Goal: Information Seeking & Learning: Learn about a topic

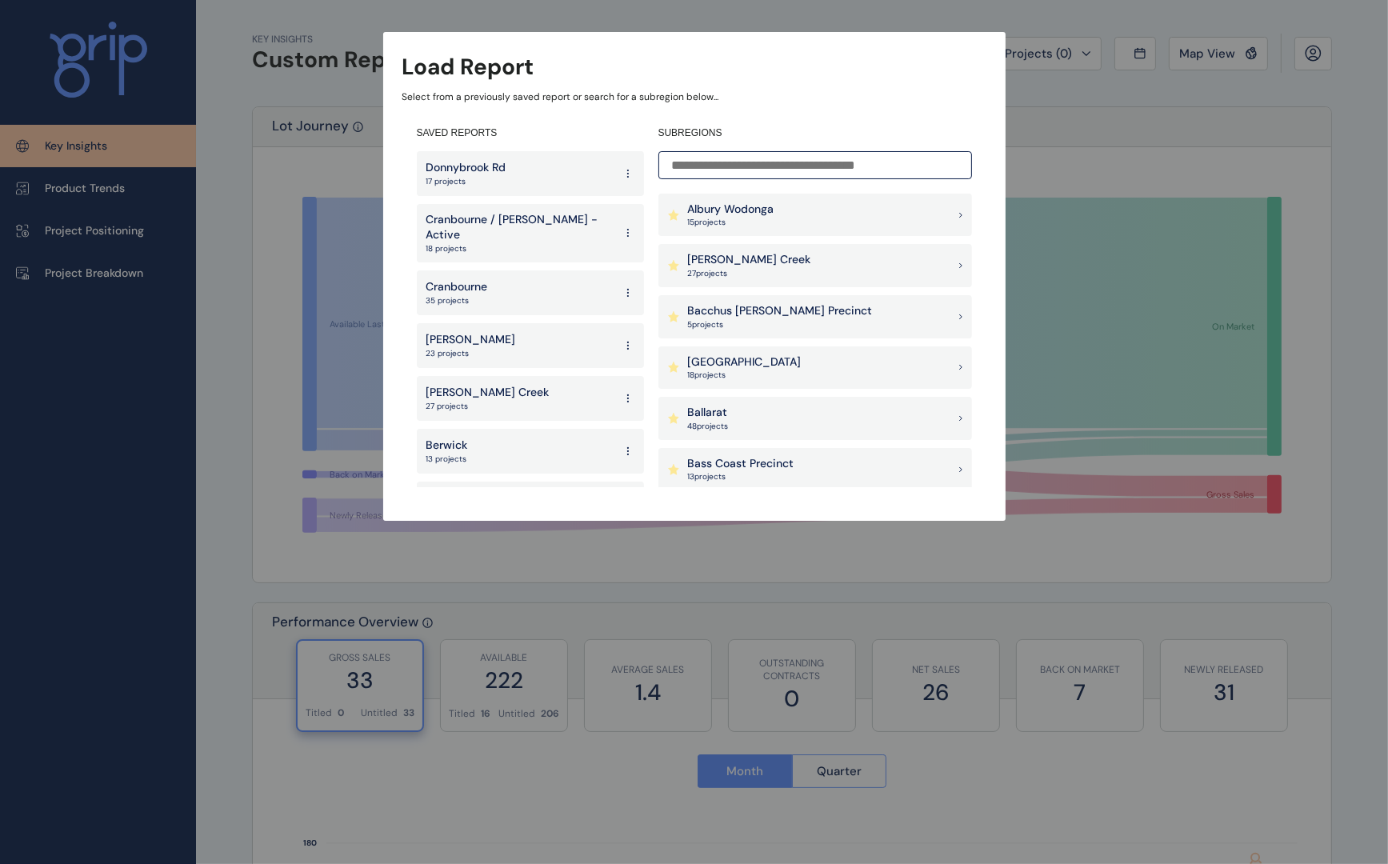
click at [741, 308] on p "Bacchus [PERSON_NAME] Precinct" at bounding box center [780, 311] width 185 height 16
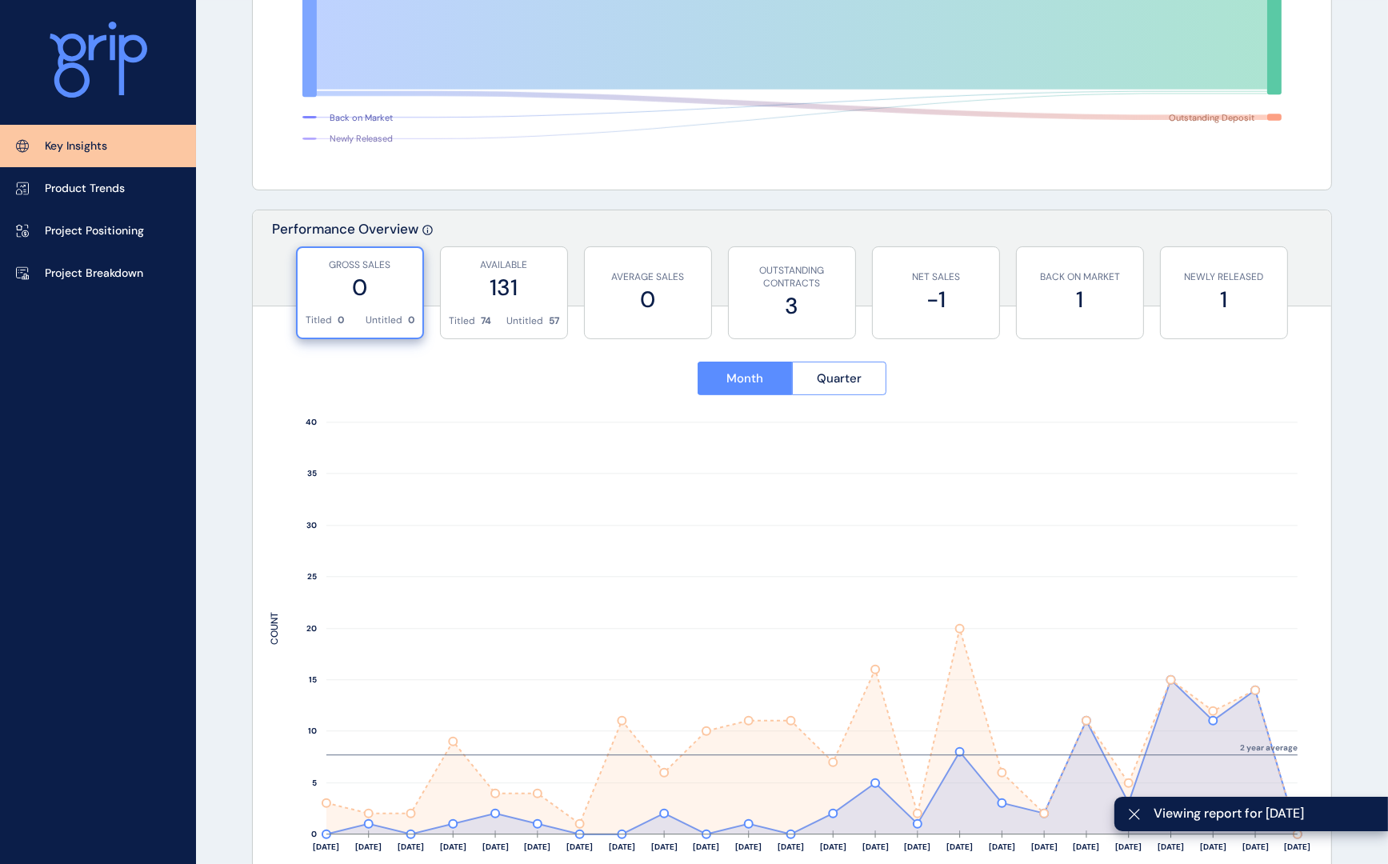
scroll to position [400, 0]
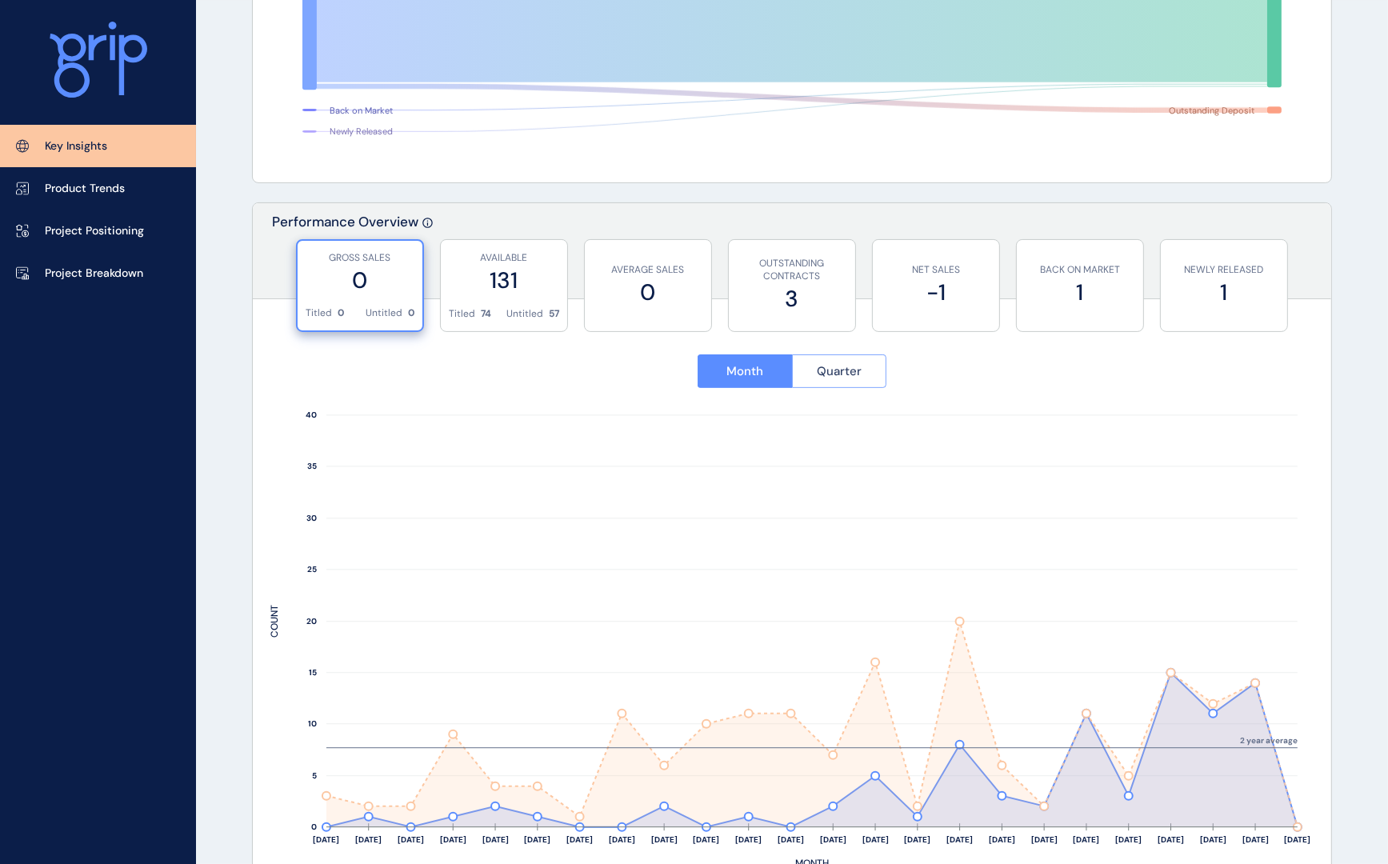
click at [847, 379] on button "Quarter" at bounding box center [839, 371] width 95 height 34
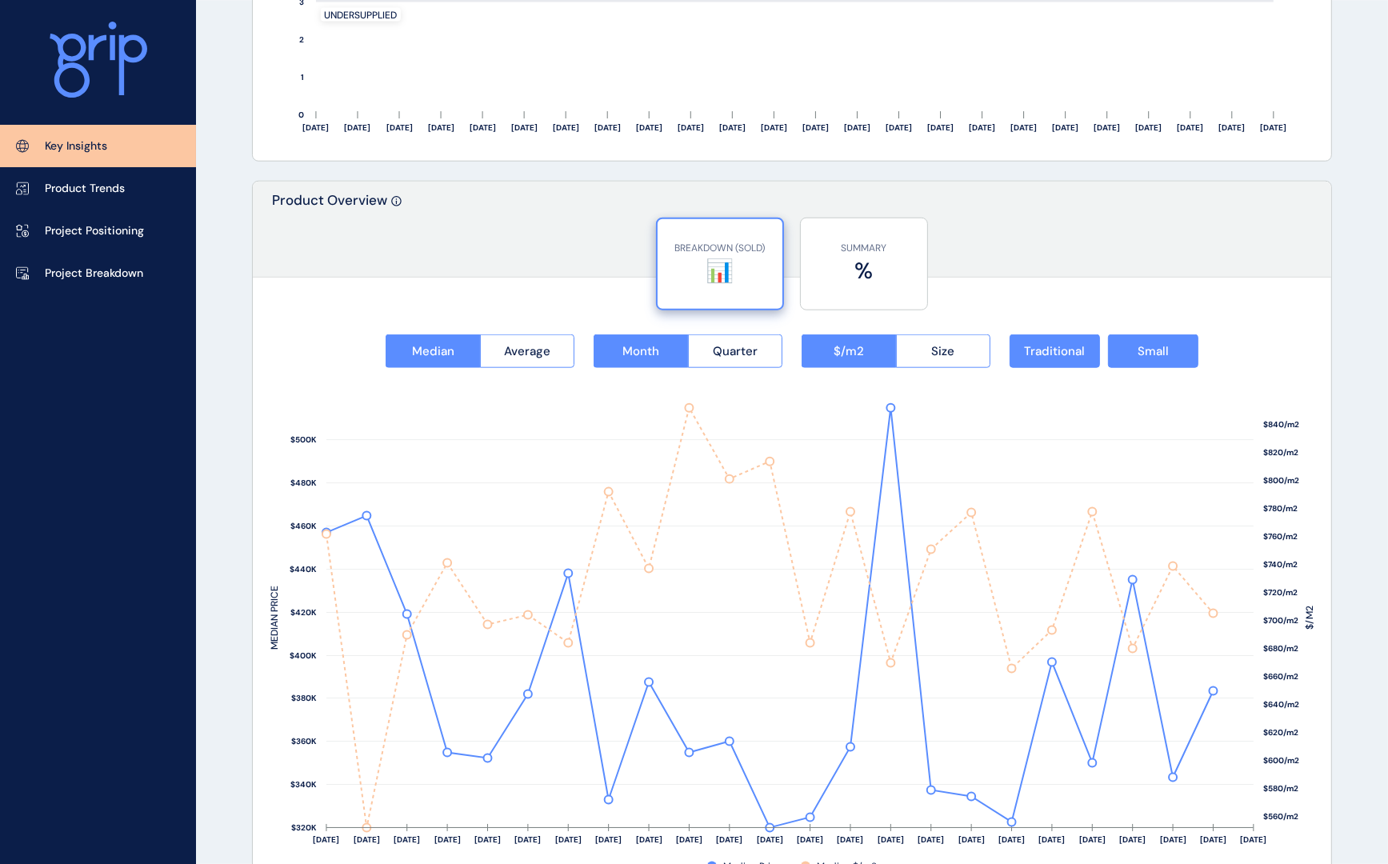
scroll to position [1920, 0]
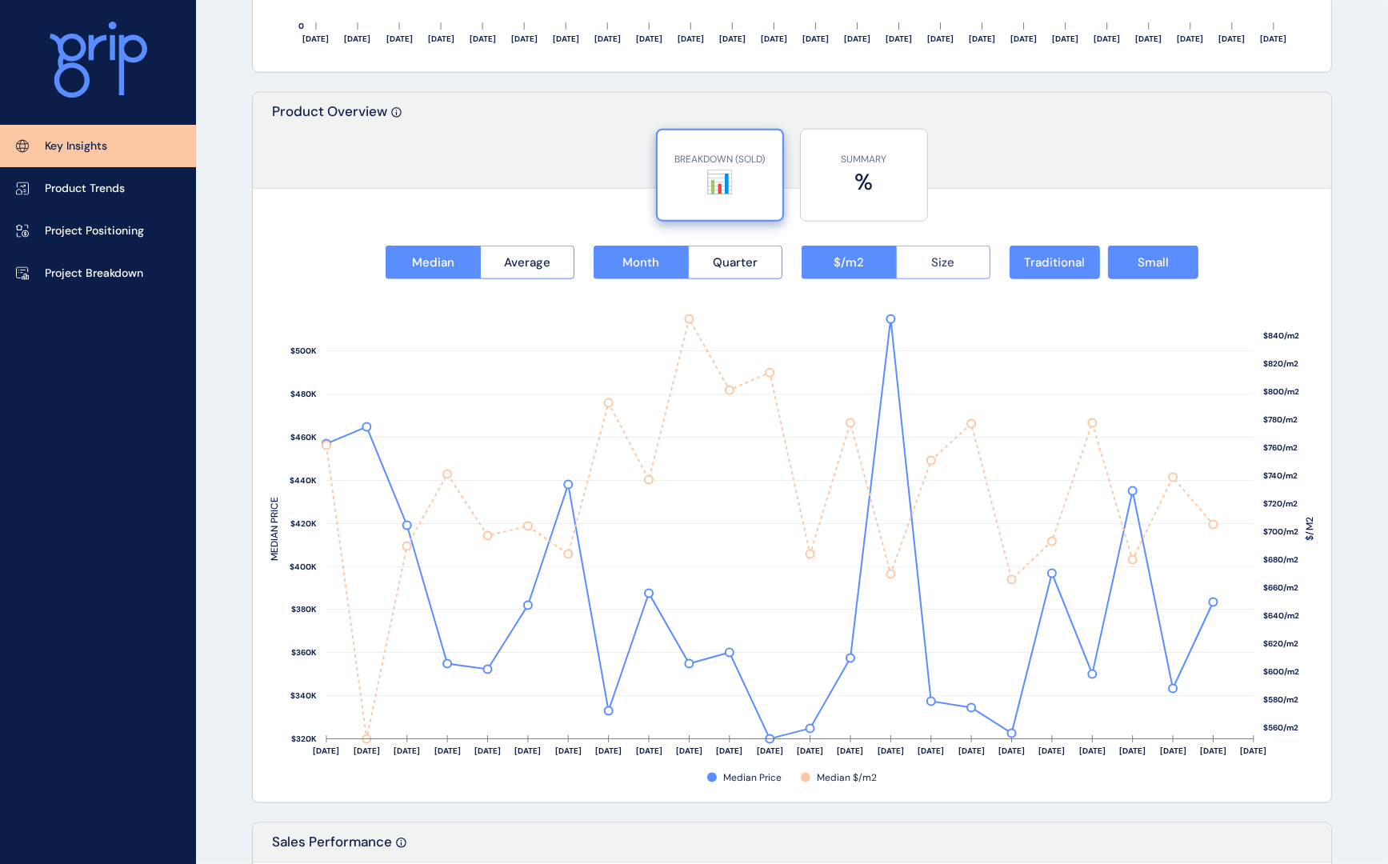
click at [945, 262] on span "Size" at bounding box center [942, 262] width 23 height 16
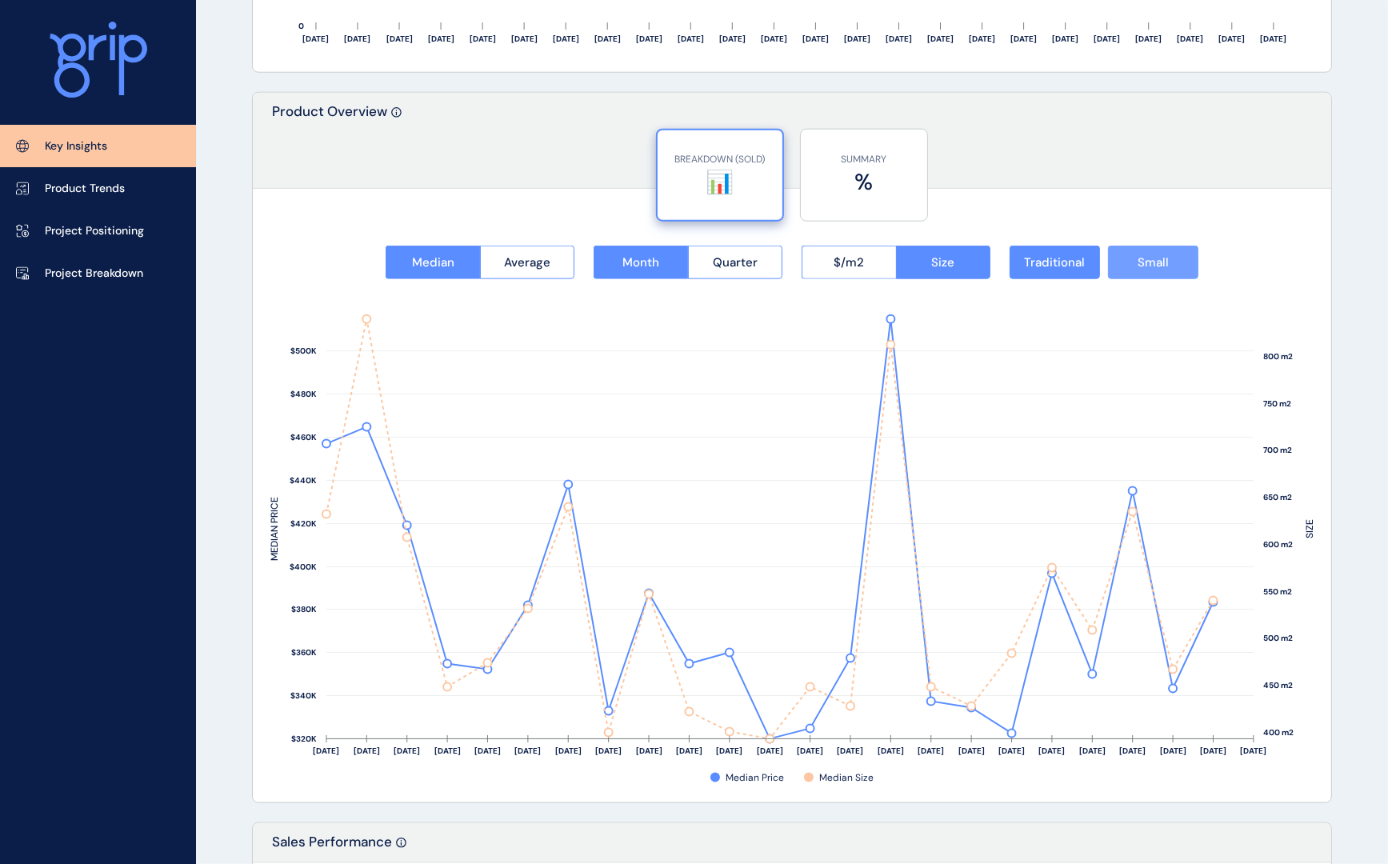
click at [1142, 270] on button "Small" at bounding box center [1153, 263] width 90 height 34
click at [1050, 266] on span "Traditional" at bounding box center [1055, 262] width 61 height 16
click at [1141, 268] on span "Small" at bounding box center [1152, 262] width 31 height 16
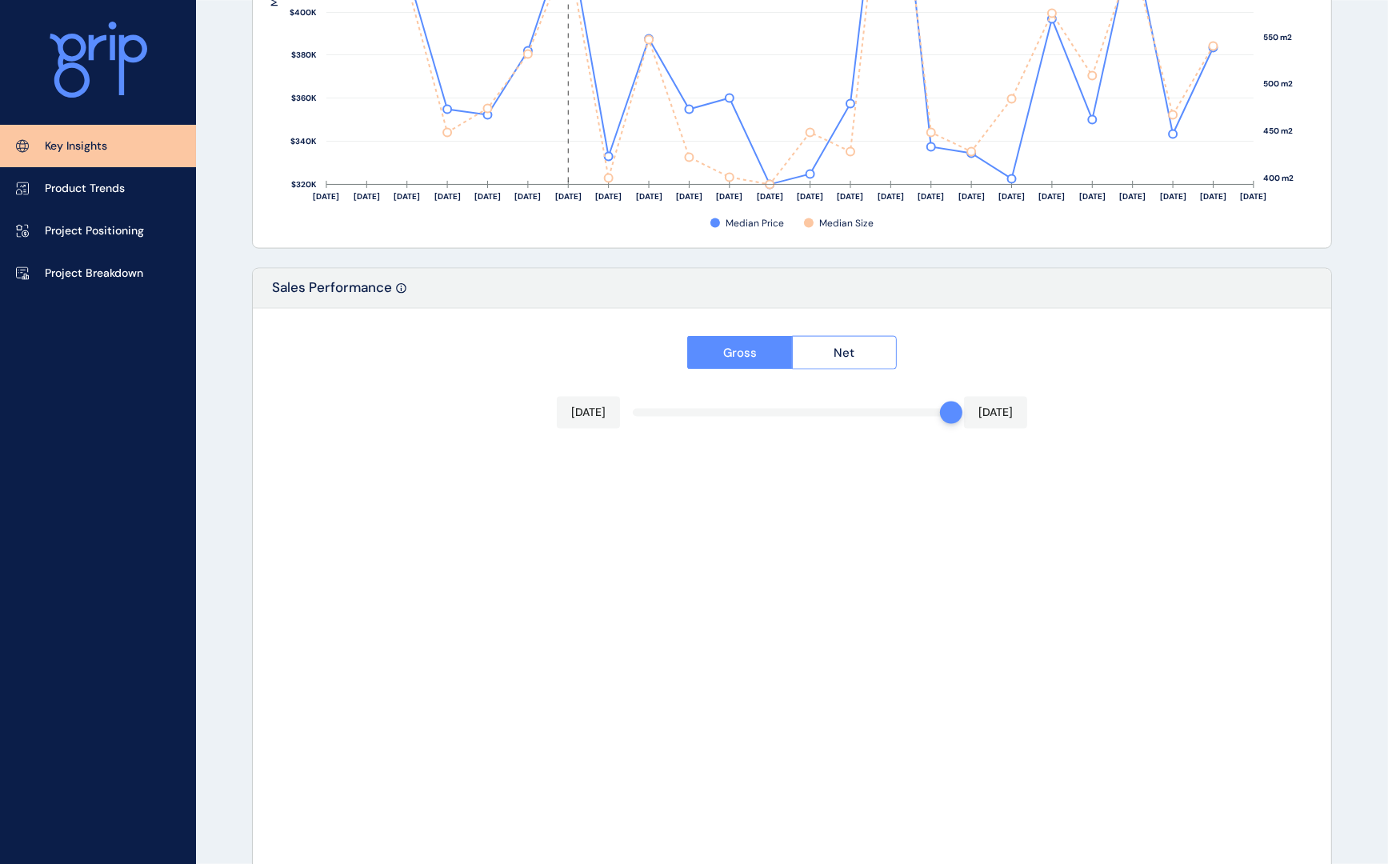
scroll to position [2480, 0]
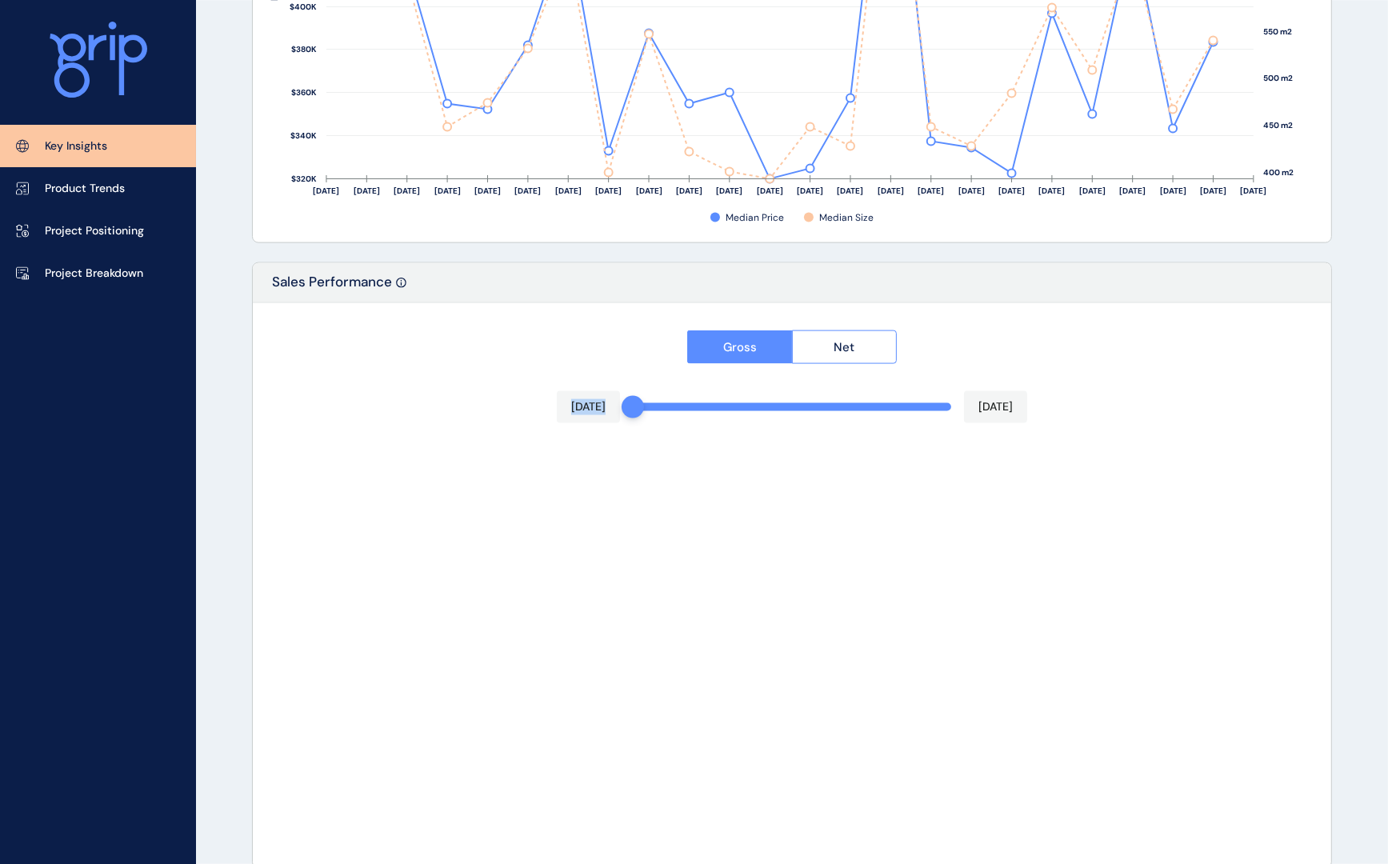
drag, startPoint x: 941, startPoint y: 409, endPoint x: 625, endPoint y: 400, distance: 316.9
click at [625, 400] on div "Gross Net [DATE] [DATE] 0%" at bounding box center [792, 585] width 1078 height 565
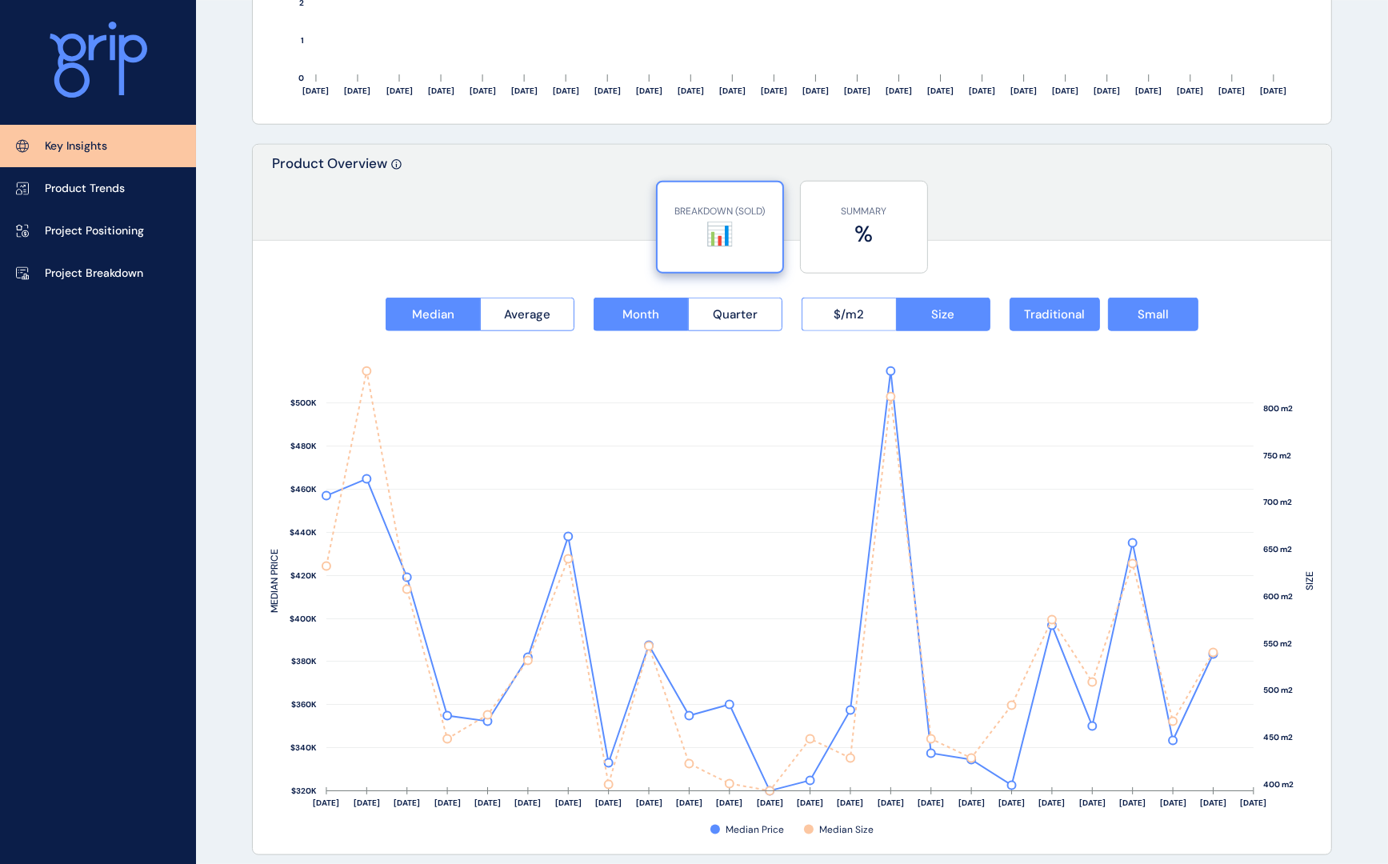
scroll to position [1862, 0]
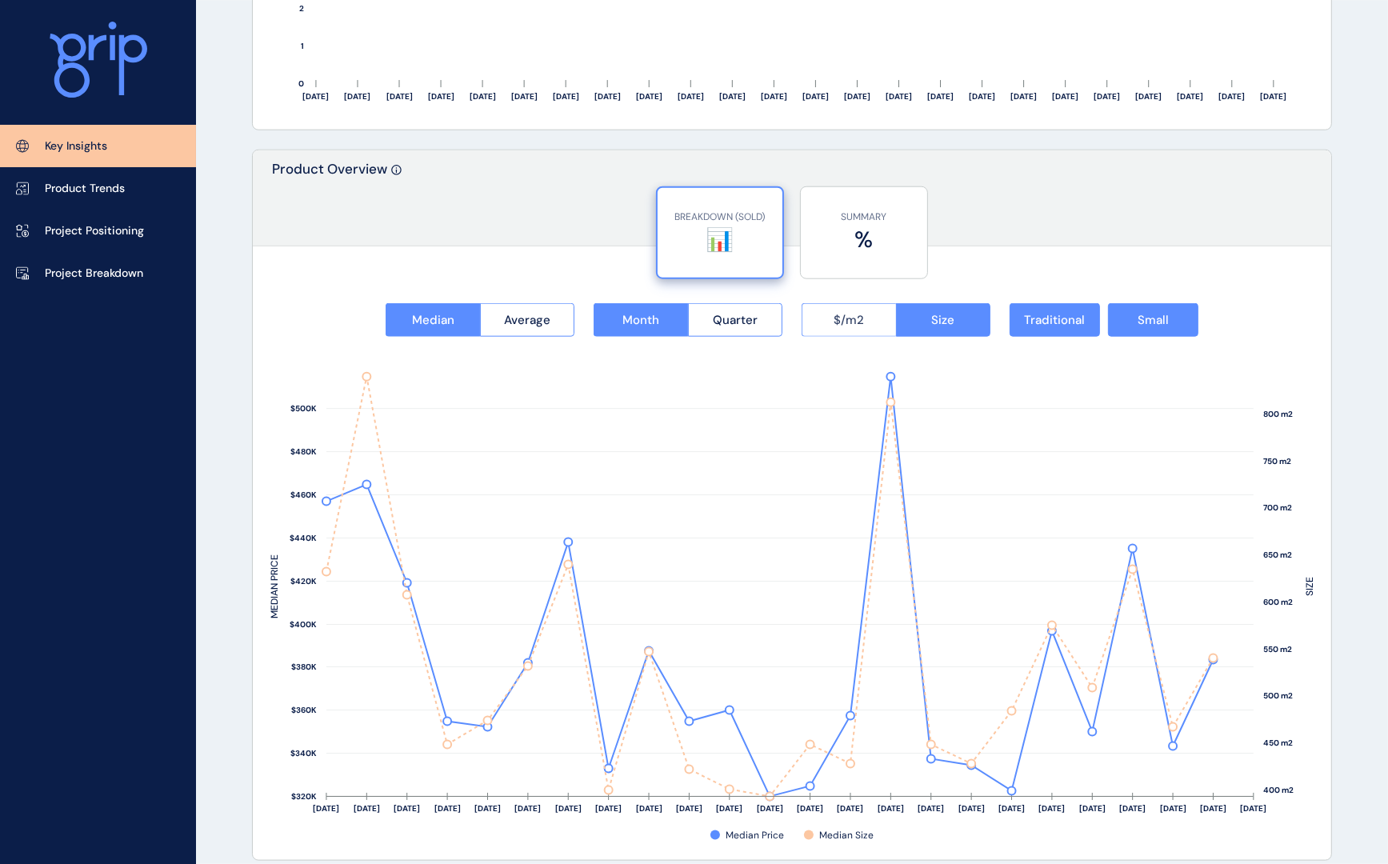
click at [865, 326] on button "$/m2" at bounding box center [849, 320] width 94 height 34
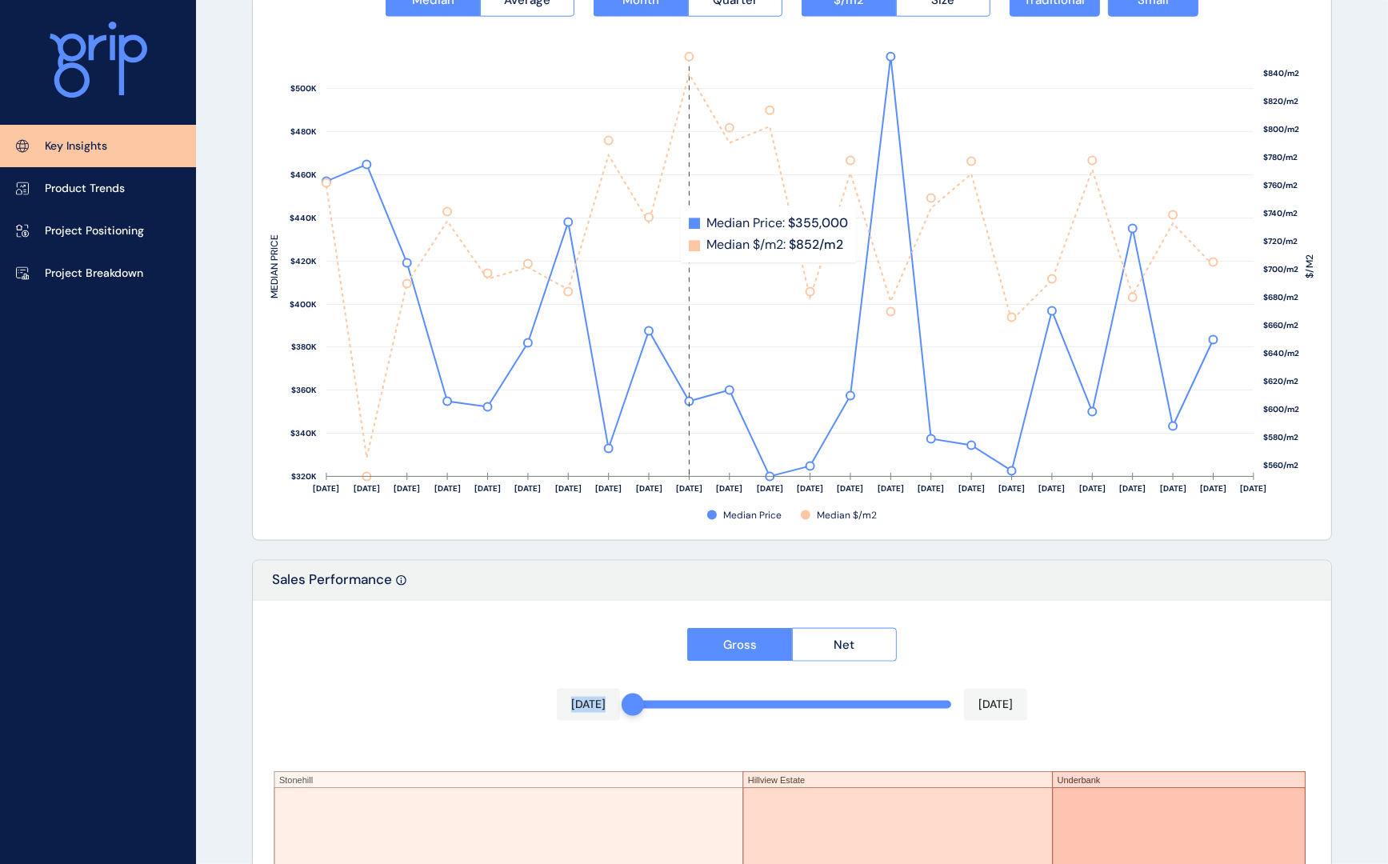
scroll to position [2502, 0]
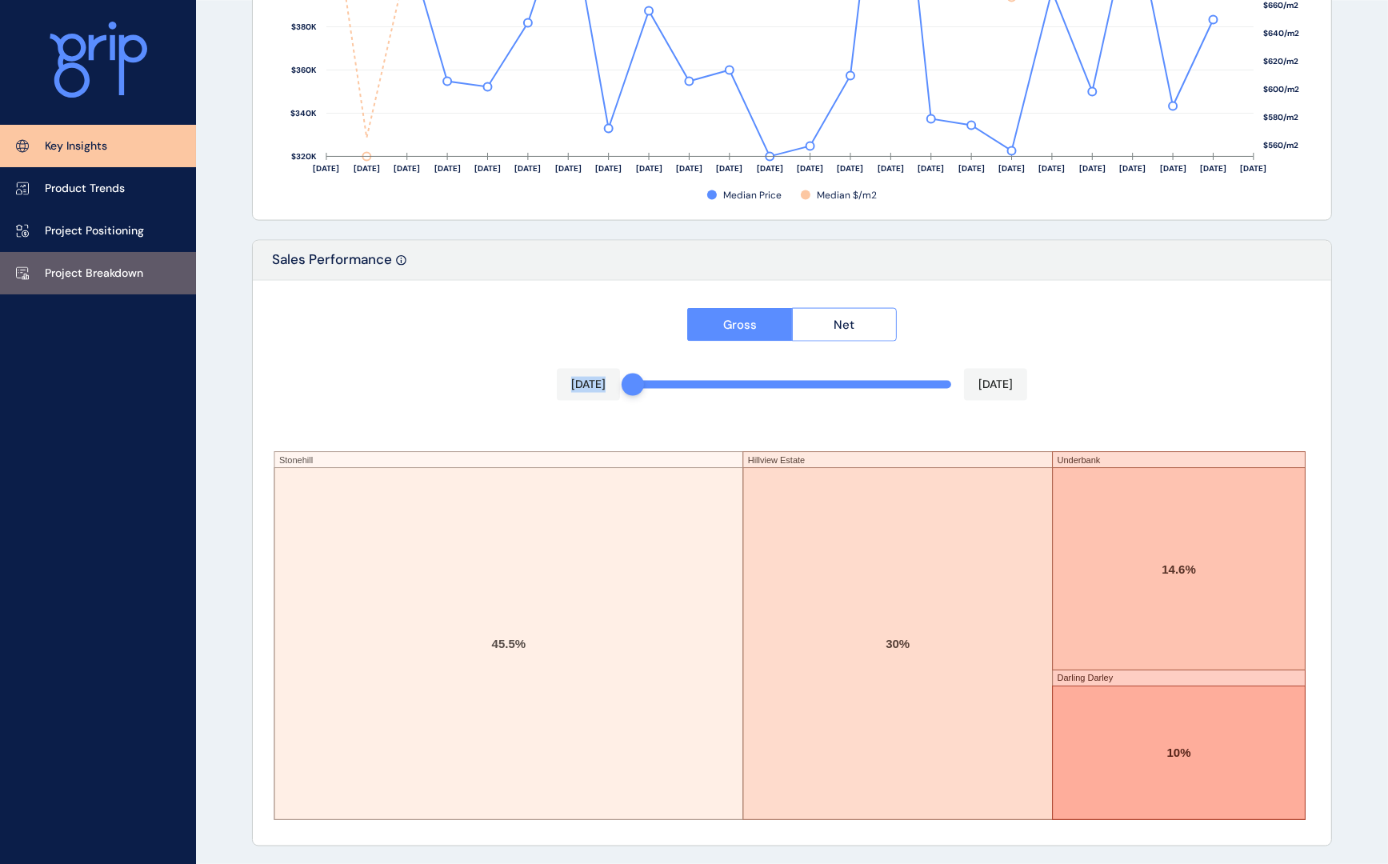
click at [82, 270] on p "Project Breakdown" at bounding box center [94, 274] width 98 height 16
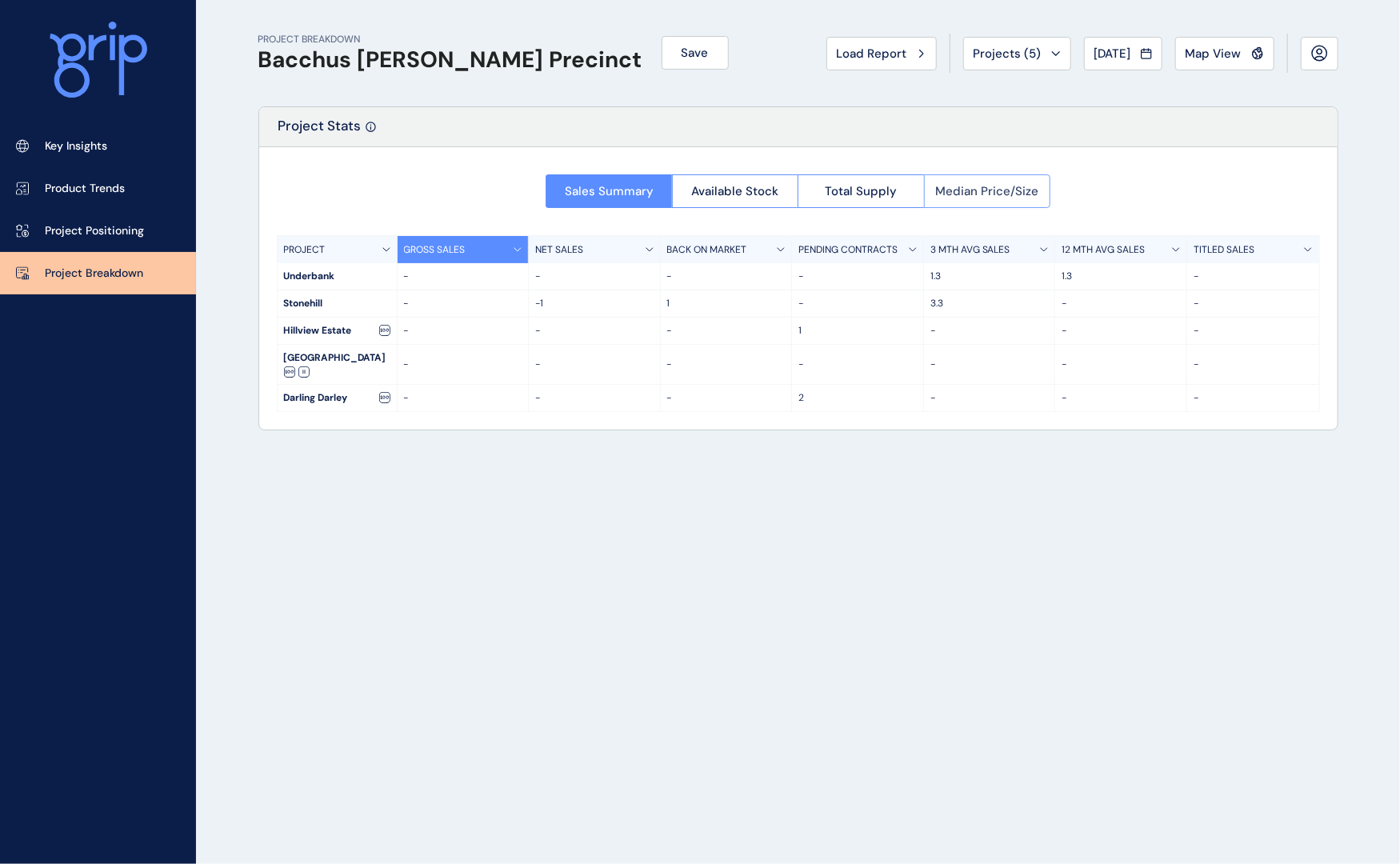
click at [997, 190] on span "Median Price/Size" at bounding box center [986, 191] width 103 height 16
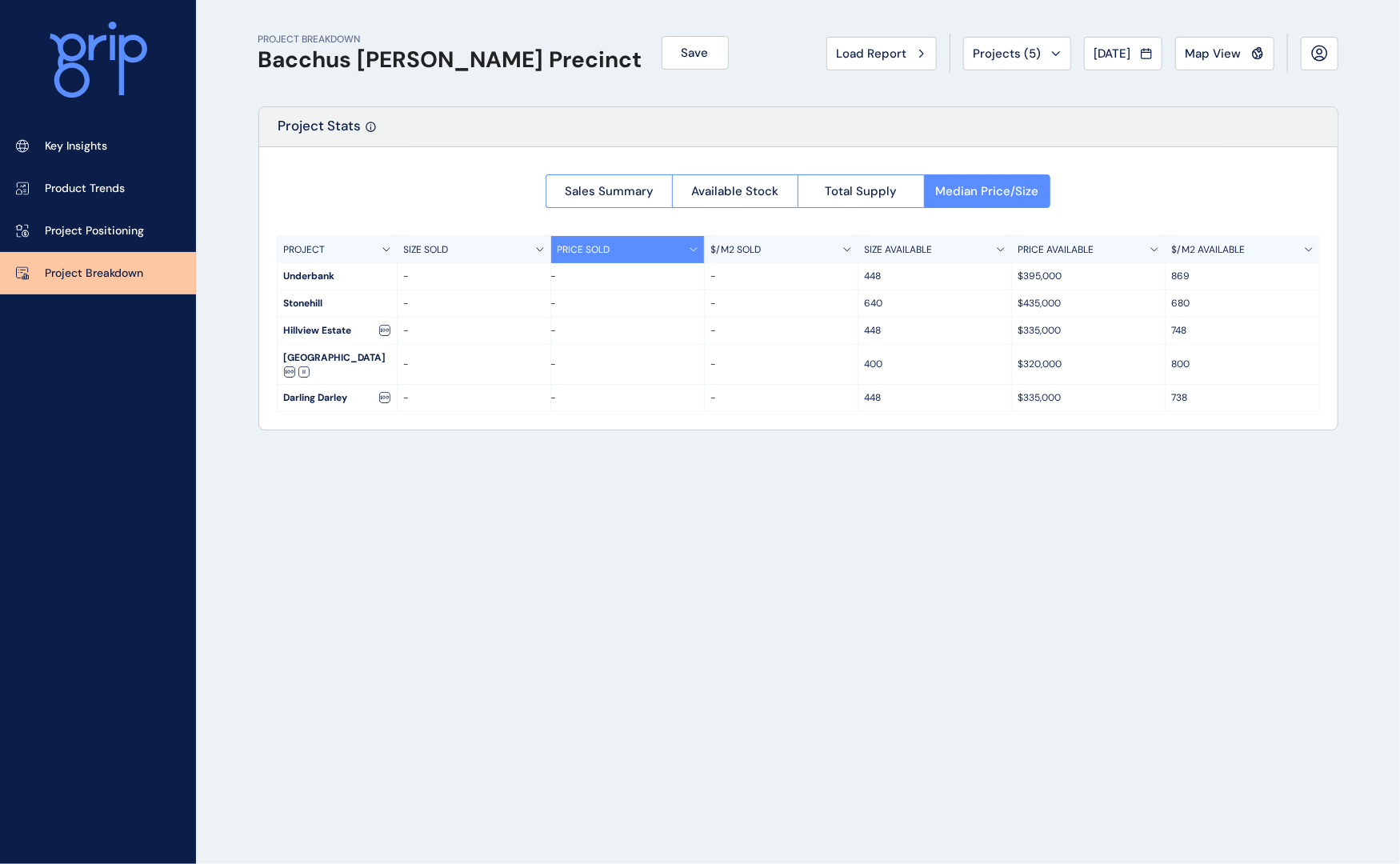
click at [1153, 247] on icon at bounding box center [1154, 249] width 8 height 5
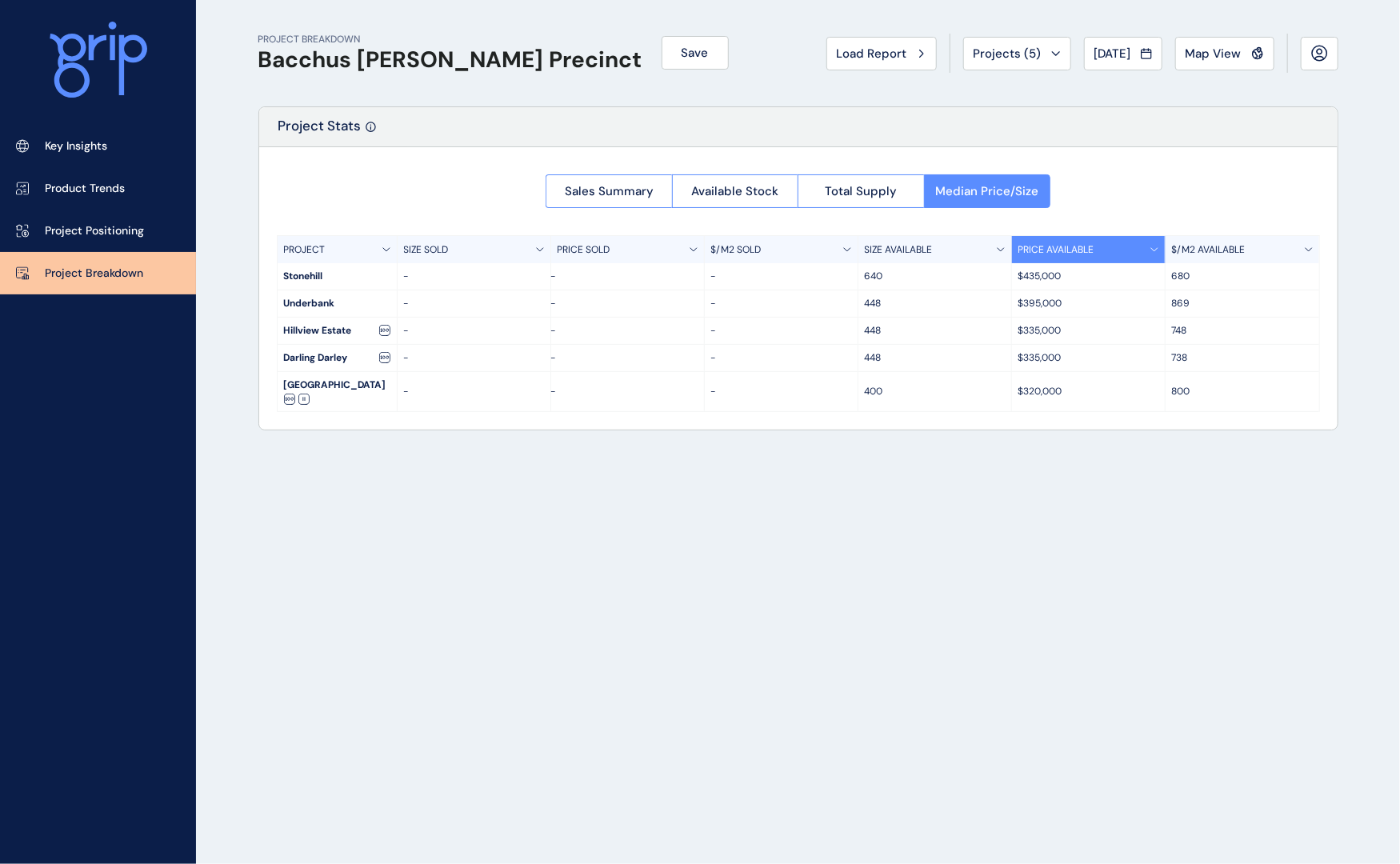
click at [1066, 497] on div "PROJECT BREAKDOWN Bacchus [PERSON_NAME] Precinct Save Load Report Projects ( 5 …" at bounding box center [798, 432] width 1120 height 864
click at [857, 194] on span "Total Supply" at bounding box center [861, 191] width 72 height 16
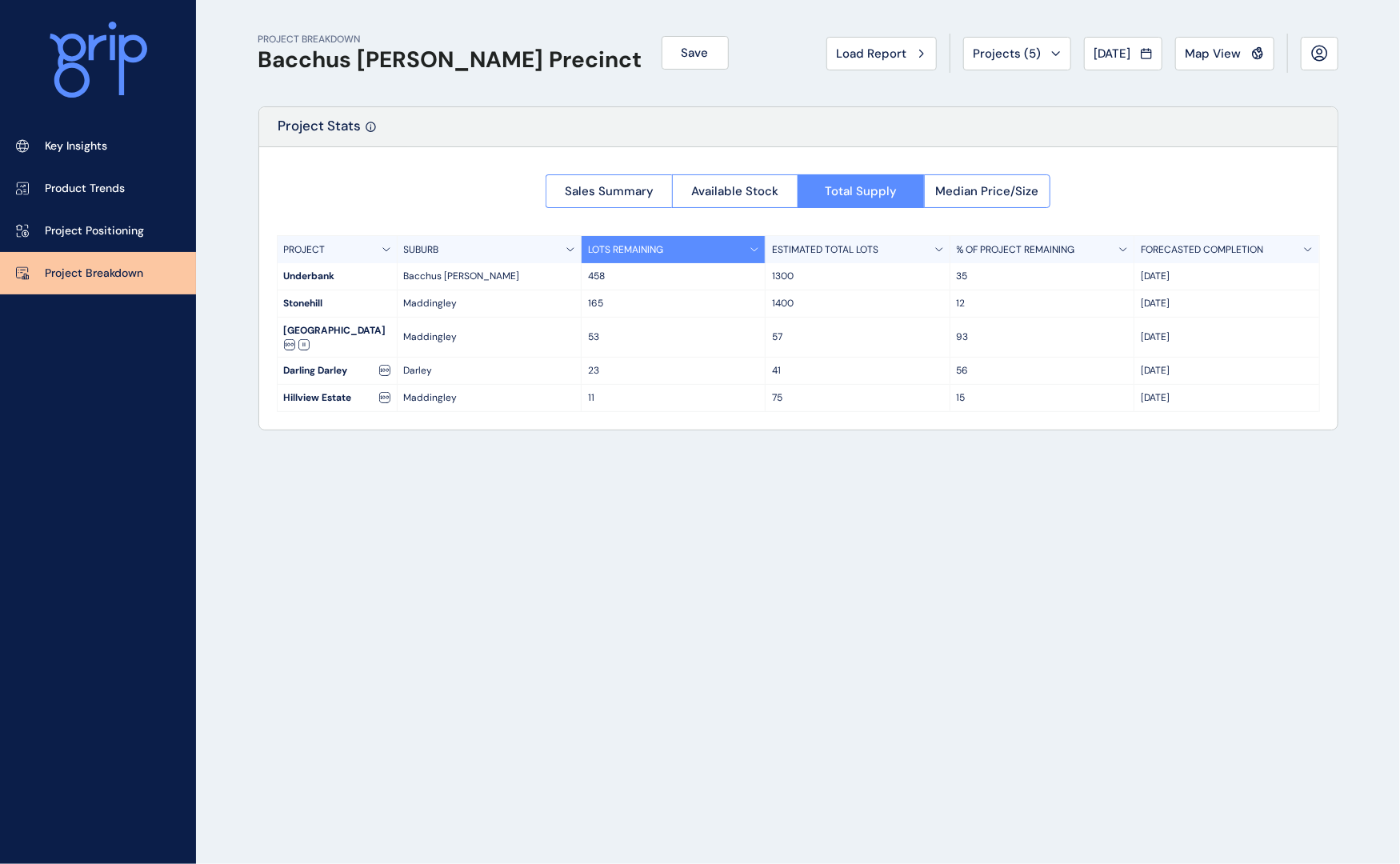
click at [592, 506] on div "PROJECT BREAKDOWN Bacchus [PERSON_NAME] Precinct Save Load Report Projects ( 5 …" at bounding box center [798, 432] width 1120 height 864
click at [951, 194] on span "Median Price/Size" at bounding box center [986, 191] width 103 height 16
click at [951, 194] on div "Sales Summary Available Stock Total Supply Median Price/Size PROJECT SUBURB LOT…" at bounding box center [798, 288] width 1078 height 282
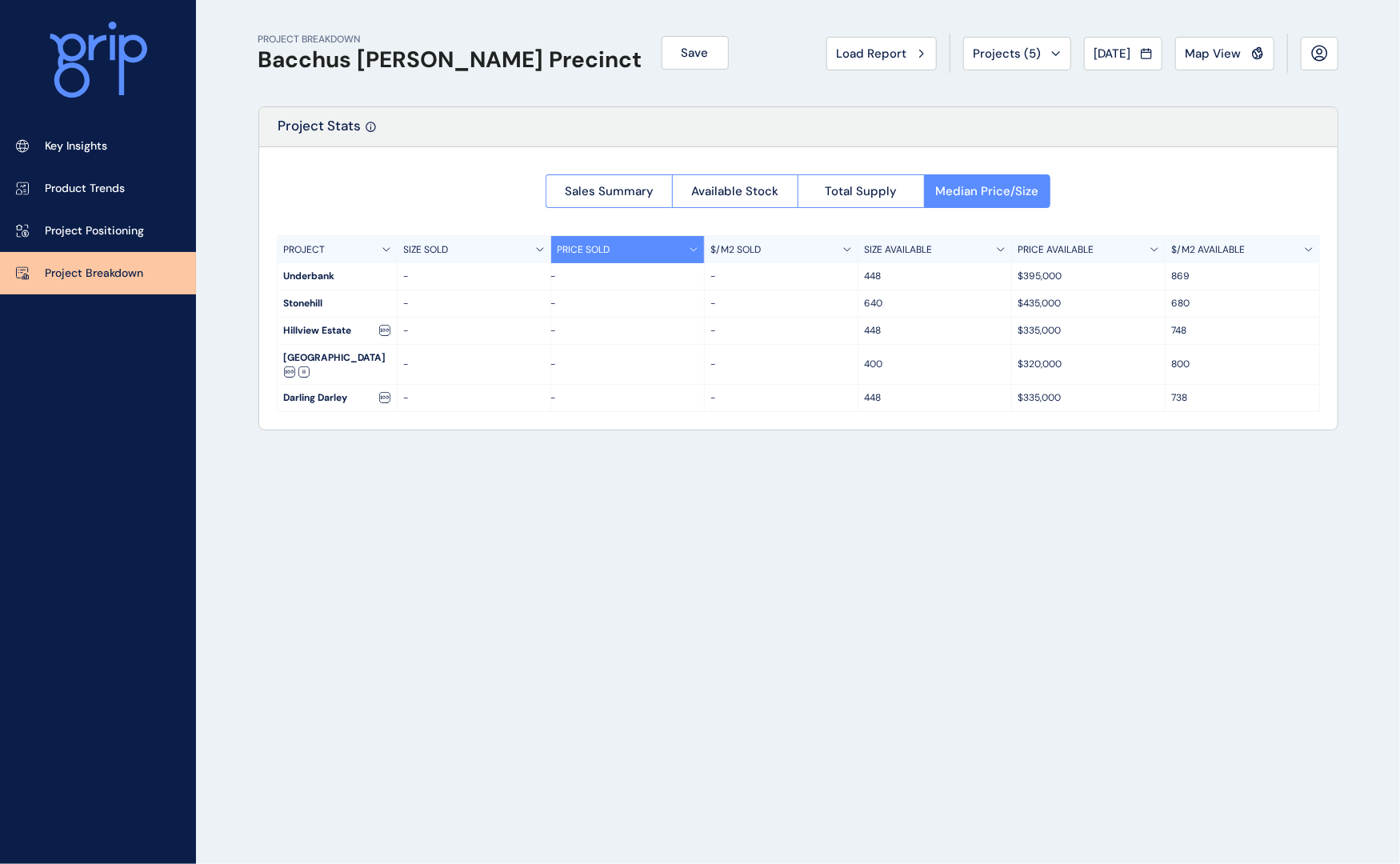
click at [919, 253] on p "SIZE AVAILABLE" at bounding box center [899, 250] width 68 height 14
